Goal: Information Seeking & Learning: Learn about a topic

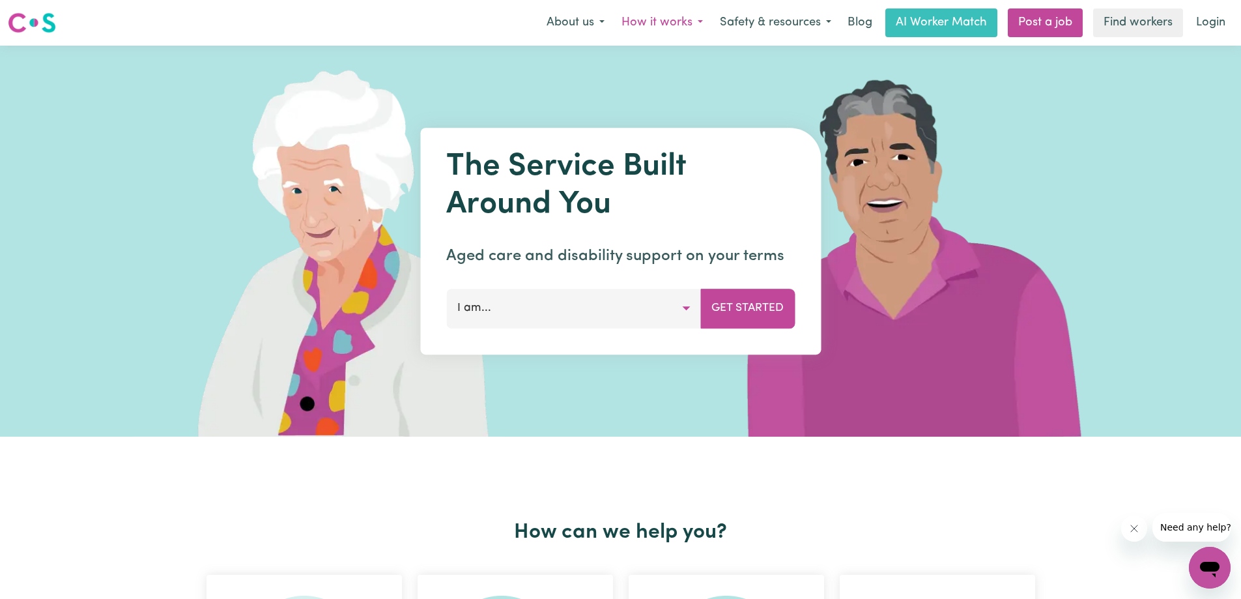
click at [671, 23] on button "How it works" at bounding box center [662, 22] width 98 height 27
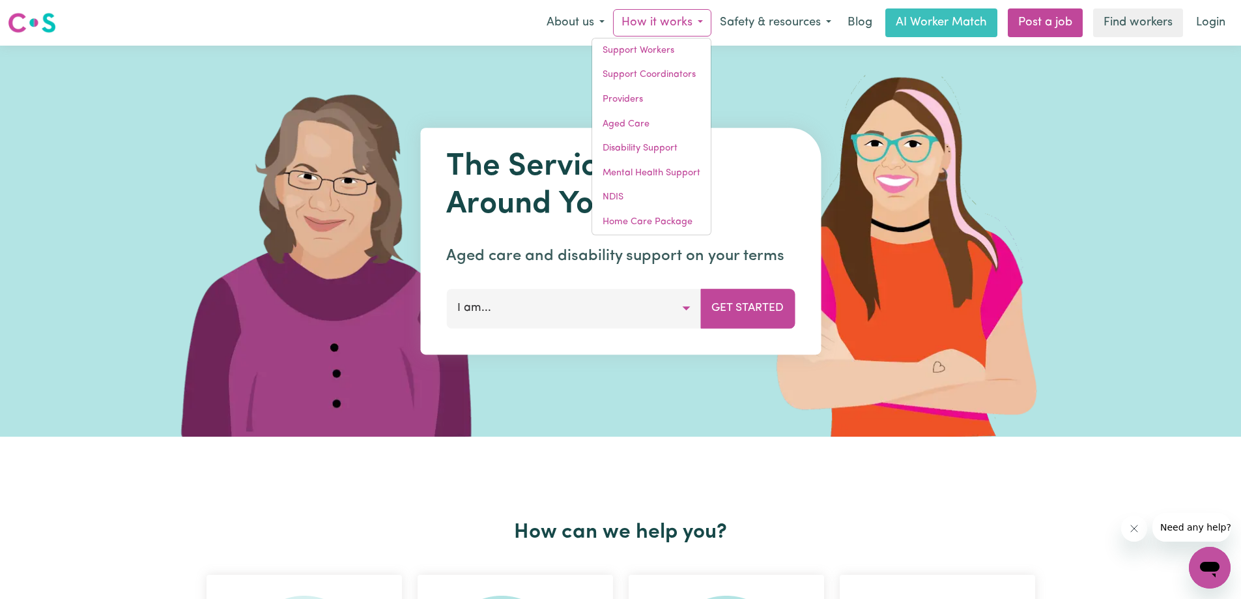
click at [775, 72] on img at bounding box center [915, 241] width 388 height 391
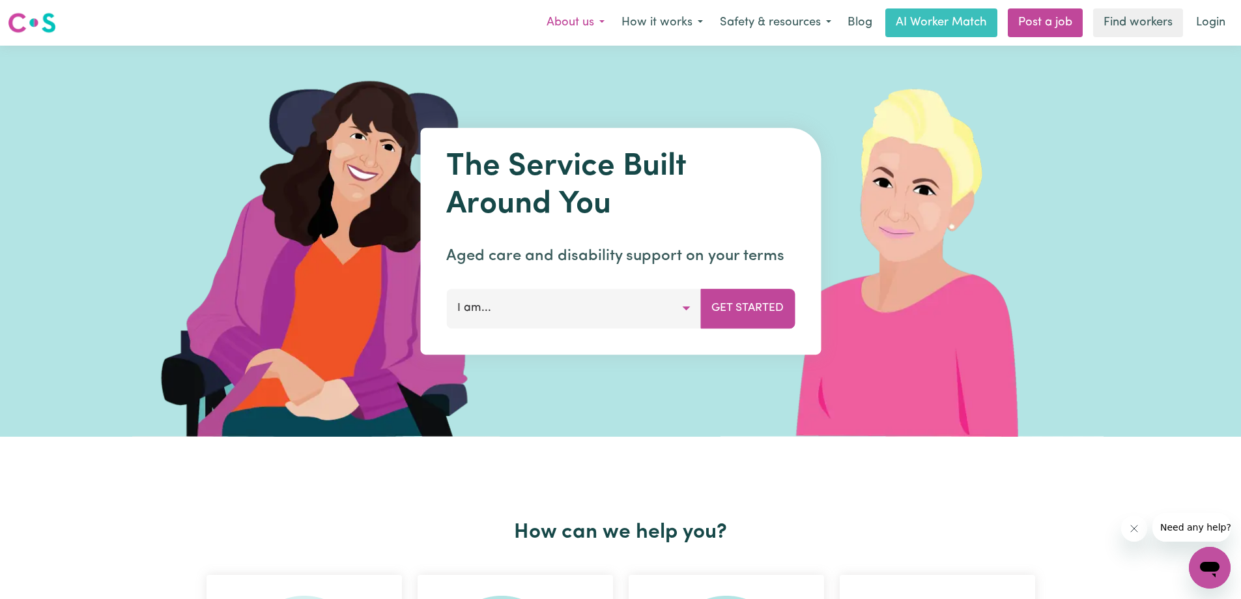
click at [572, 25] on button "About us" at bounding box center [575, 22] width 75 height 27
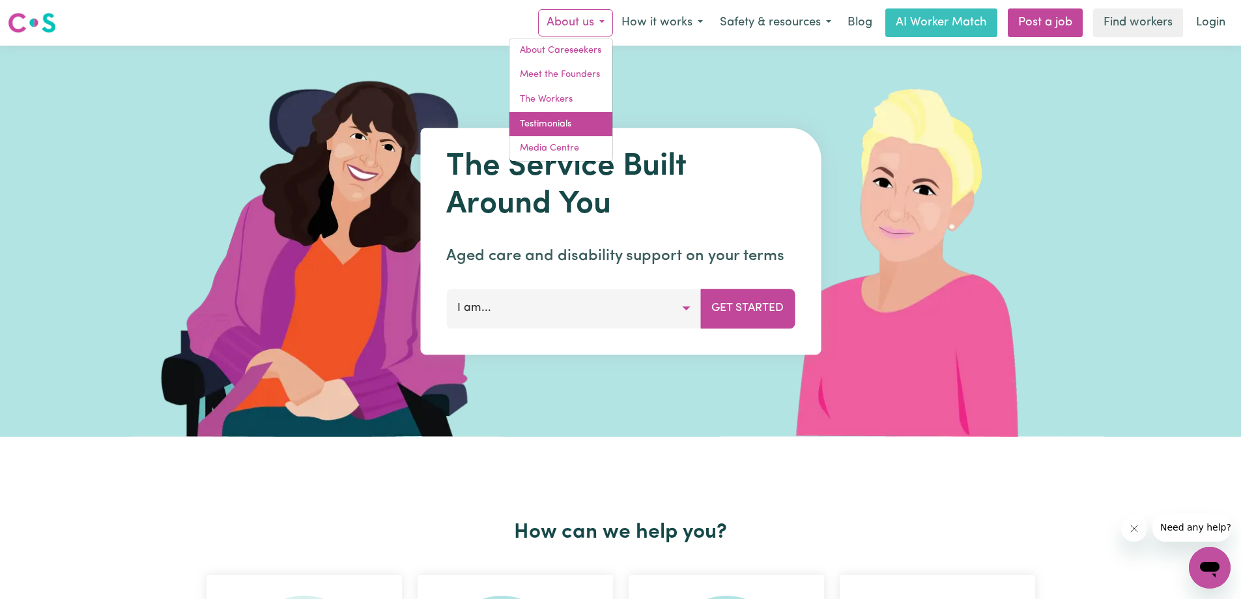
click at [559, 126] on link "Testimonials" at bounding box center [561, 124] width 103 height 25
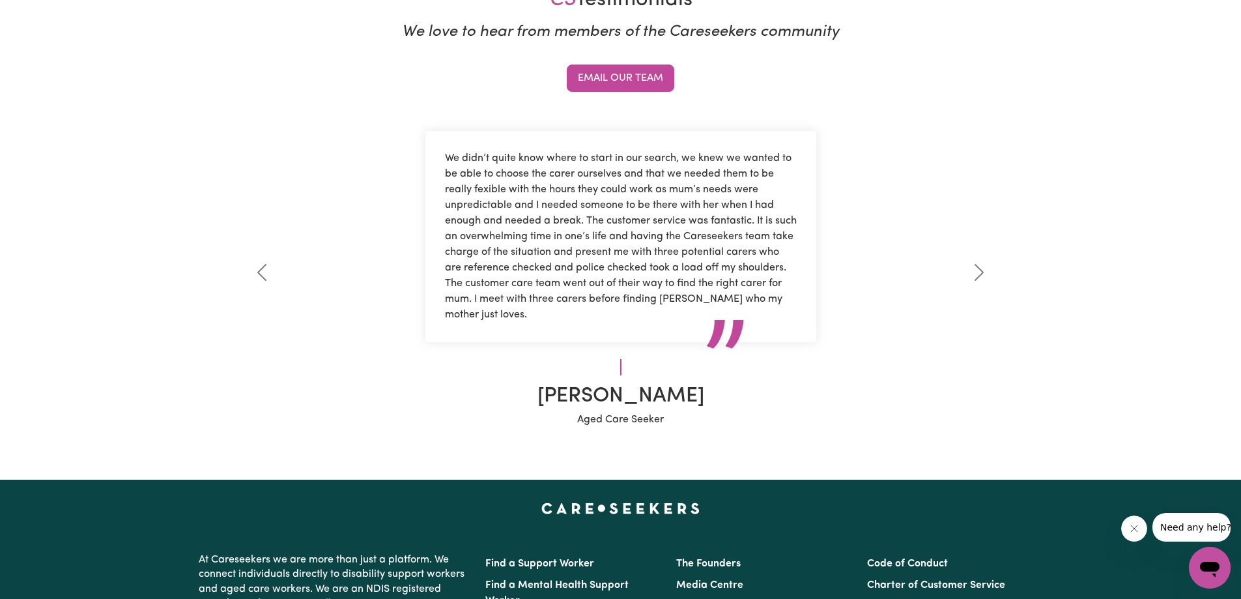
scroll to position [391, 0]
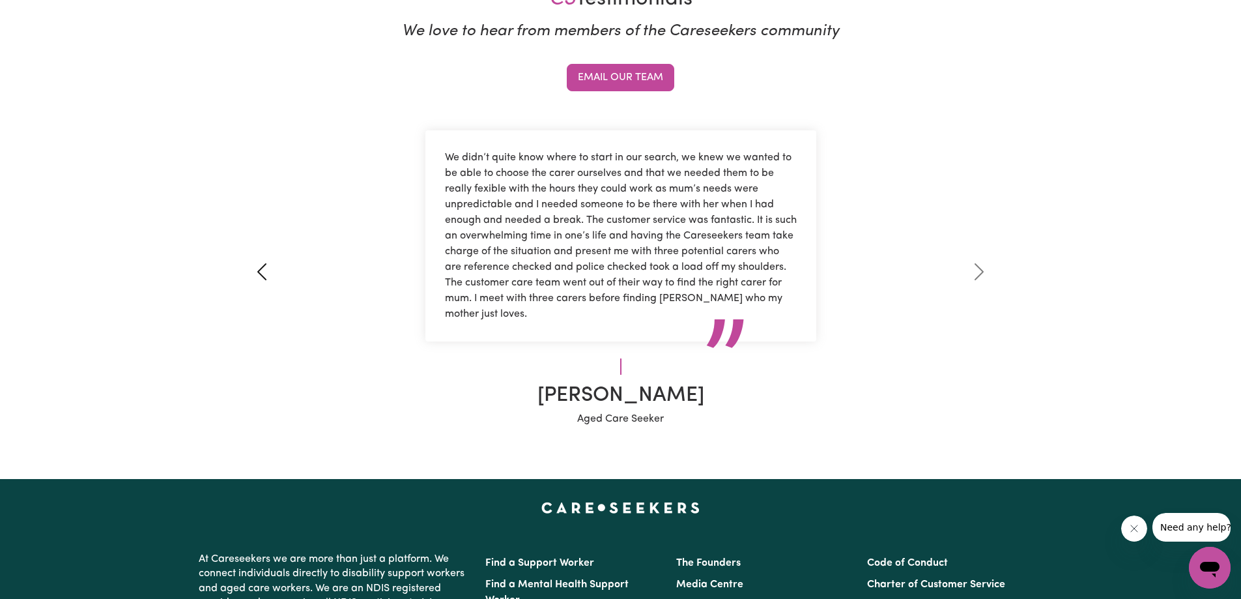
click at [265, 278] on span at bounding box center [261, 271] width 21 height 21
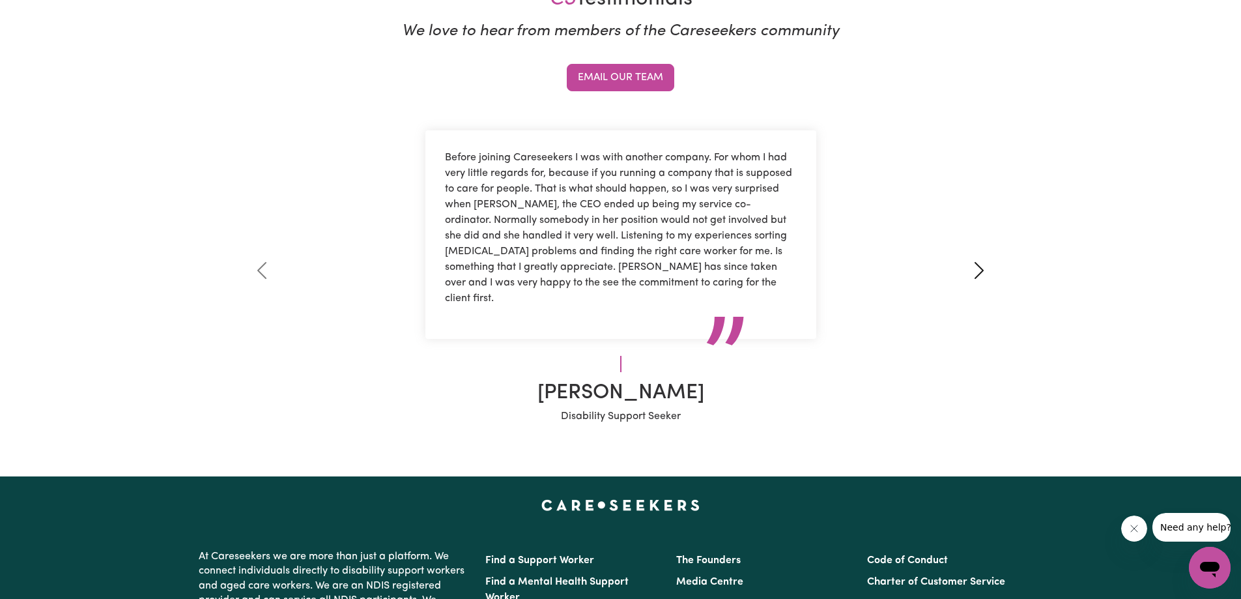
click at [979, 269] on span at bounding box center [979, 270] width 21 height 21
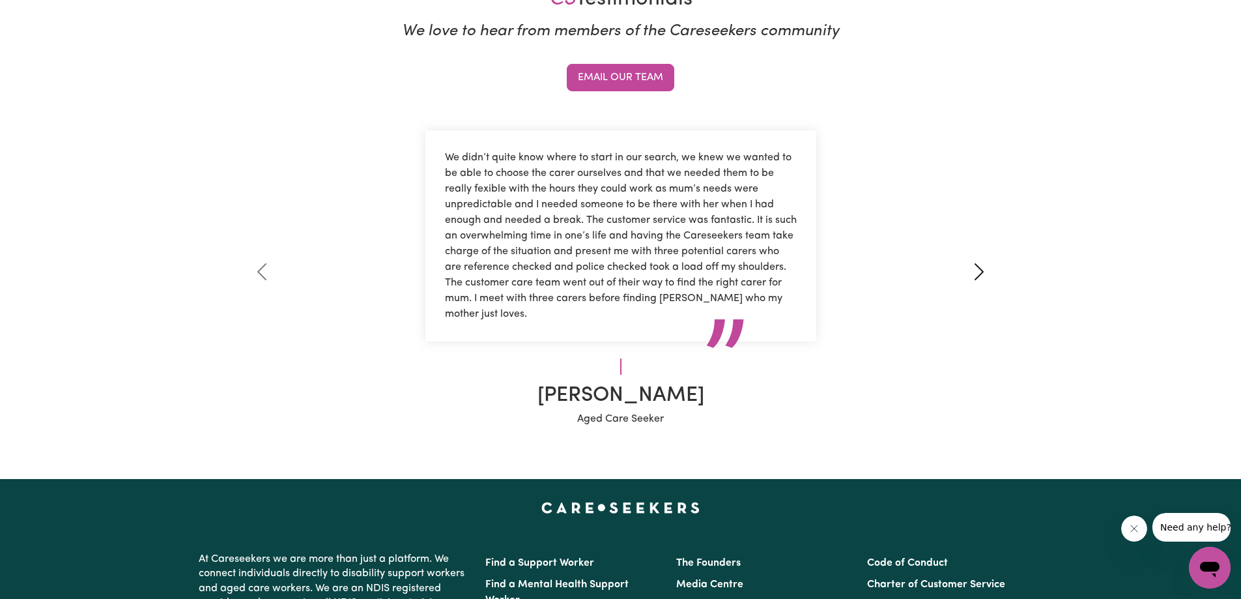
click at [979, 269] on span at bounding box center [979, 271] width 21 height 21
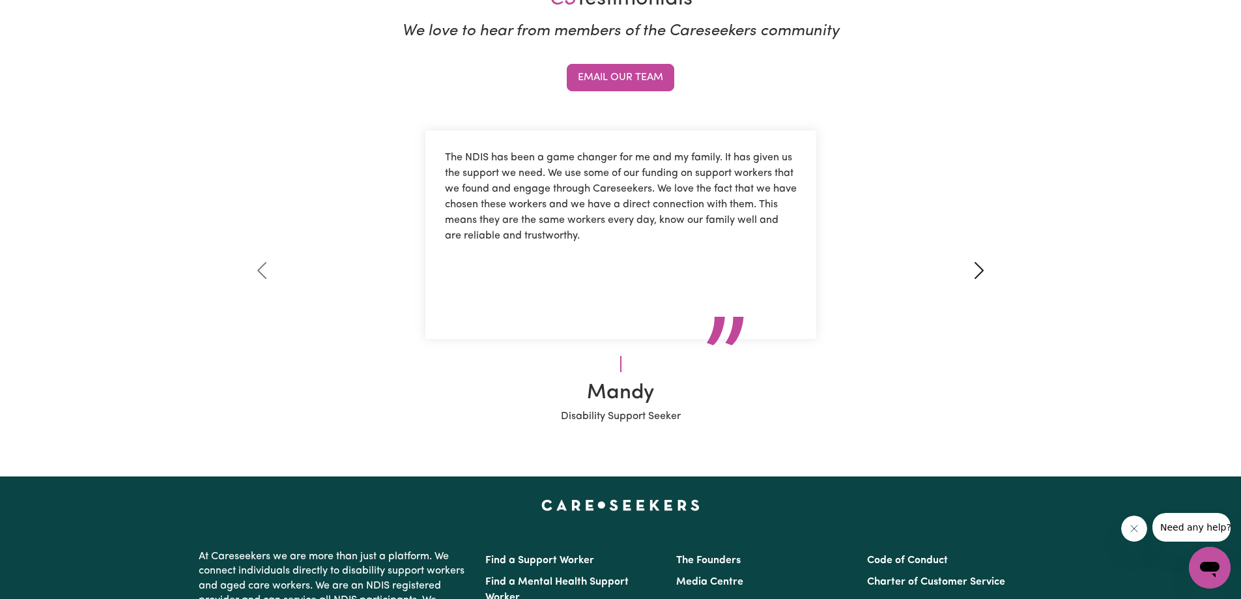
click at [983, 274] on span at bounding box center [979, 270] width 21 height 21
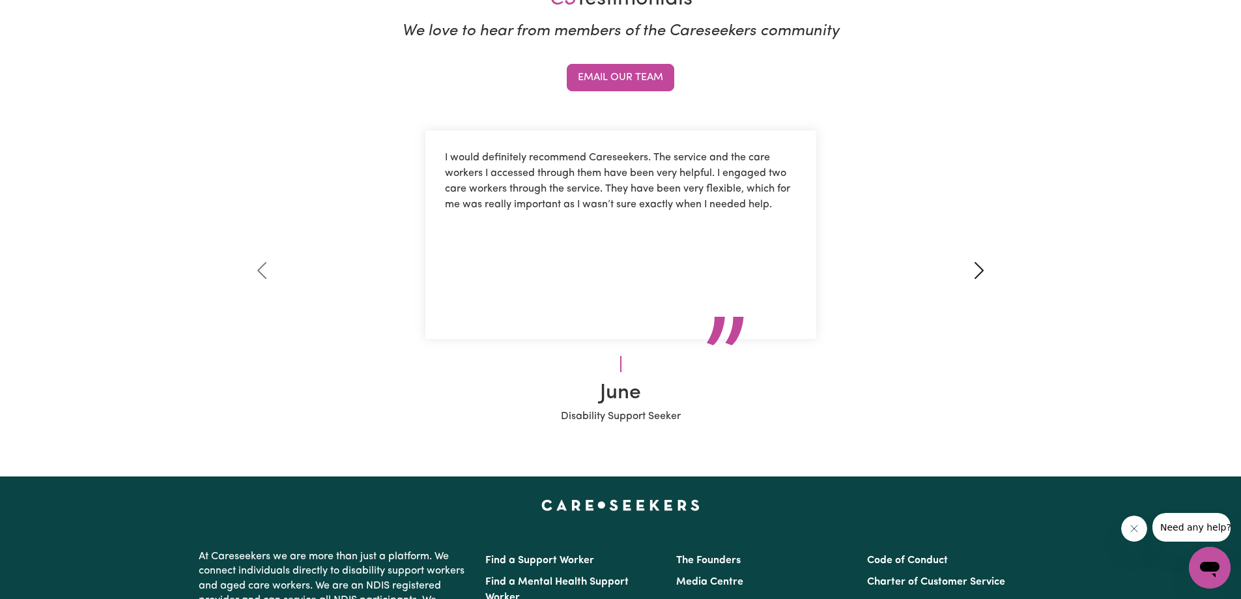
click at [983, 274] on span at bounding box center [979, 270] width 21 height 21
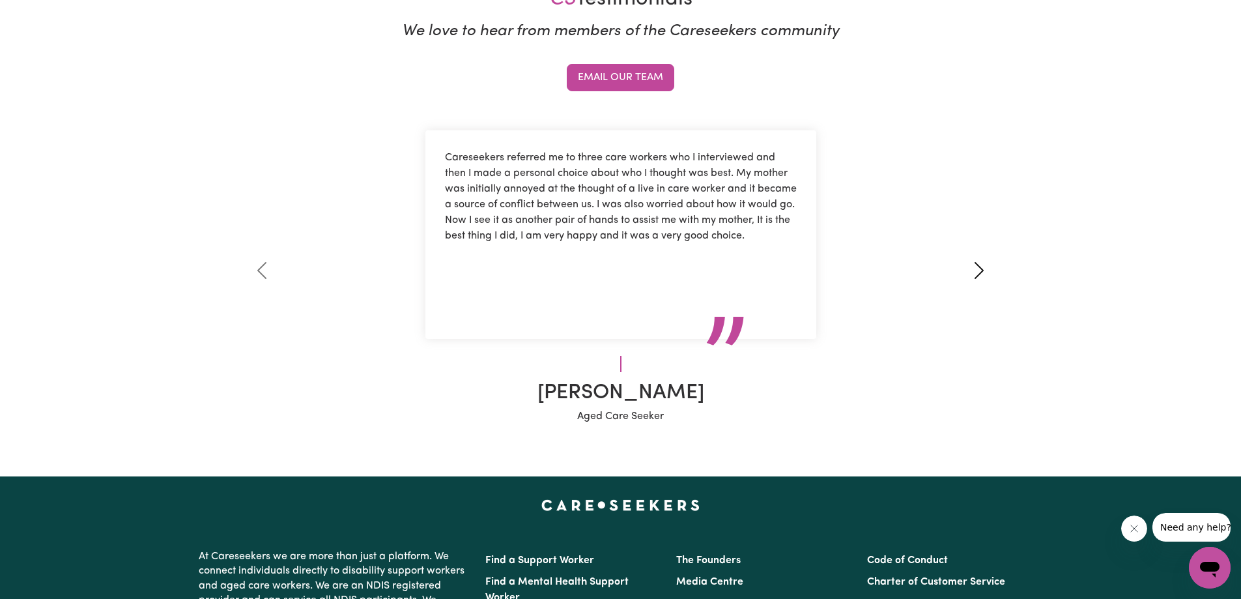
click at [983, 274] on span at bounding box center [979, 270] width 21 height 21
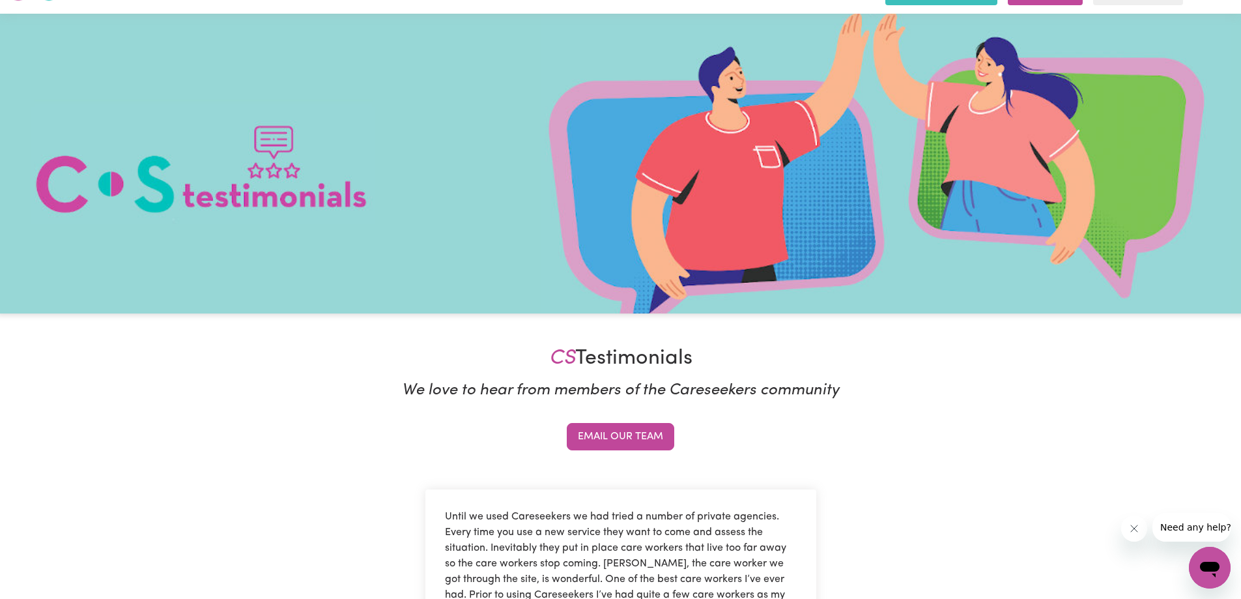
scroll to position [0, 0]
